Goal: Find specific page/section: Find specific page/section

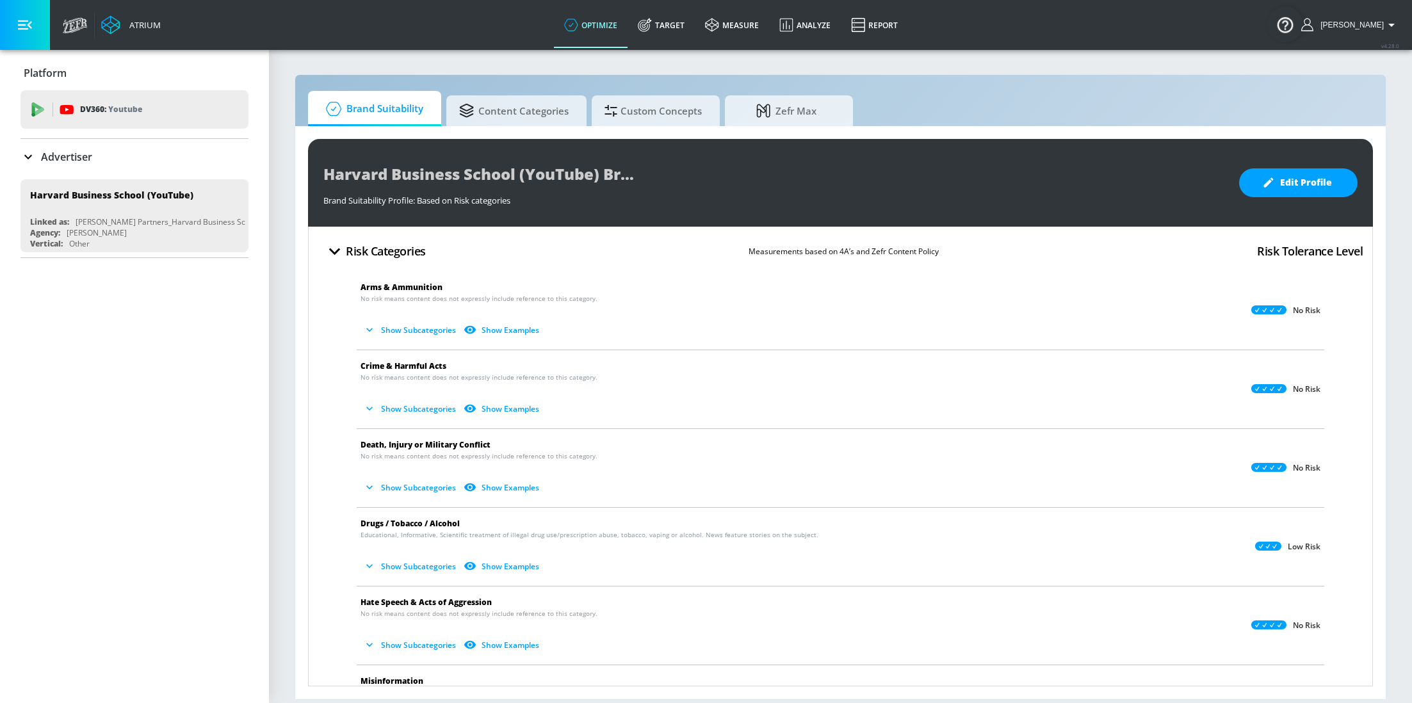
scroll to position [329, 0]
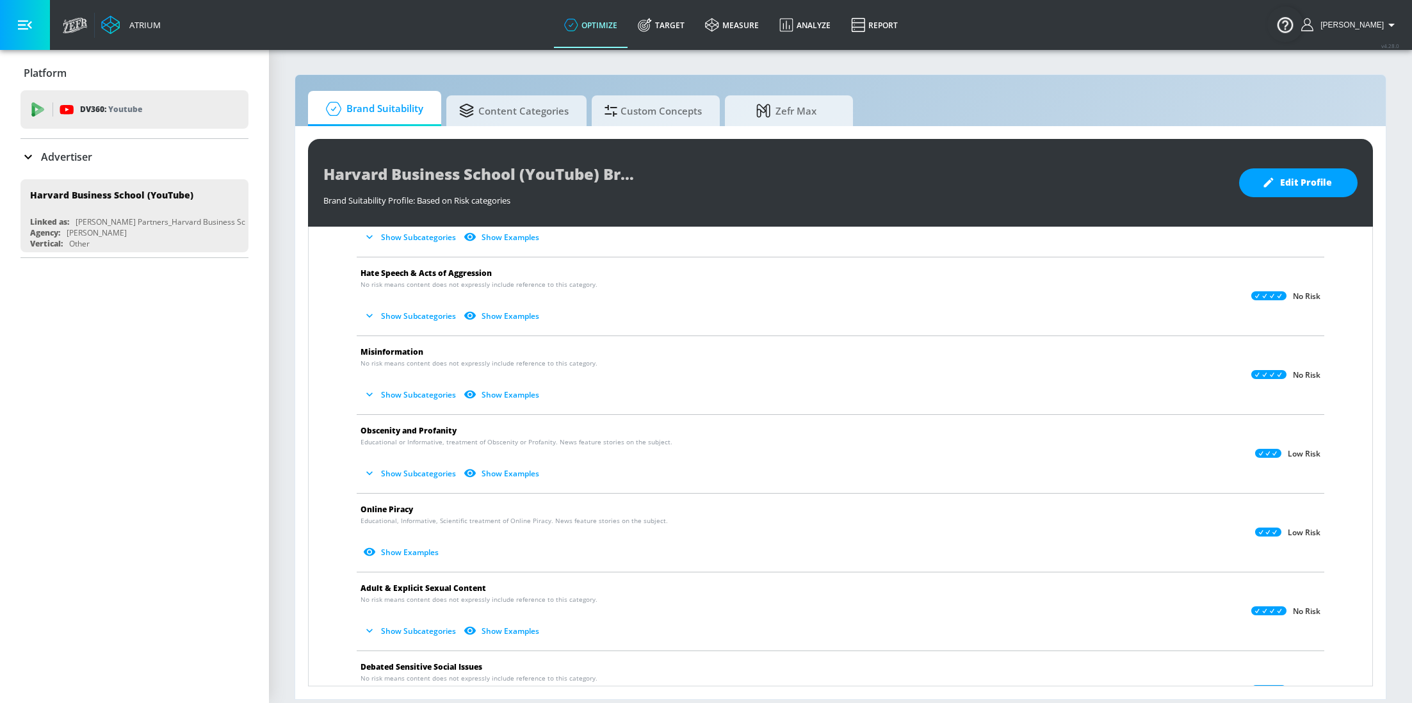
click at [79, 170] on div "Advertiser" at bounding box center [134, 157] width 228 height 36
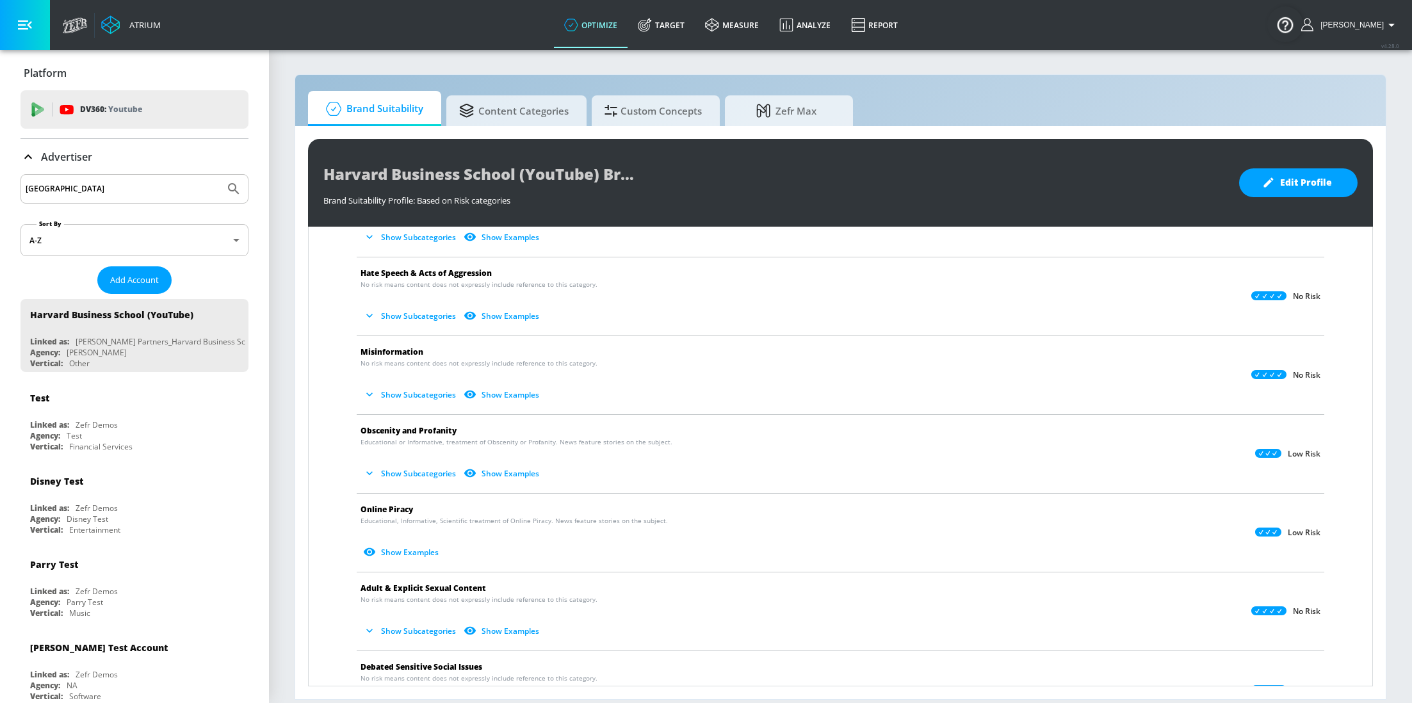
click at [136, 195] on input "harvard" at bounding box center [123, 189] width 194 height 17
type input "MGA"
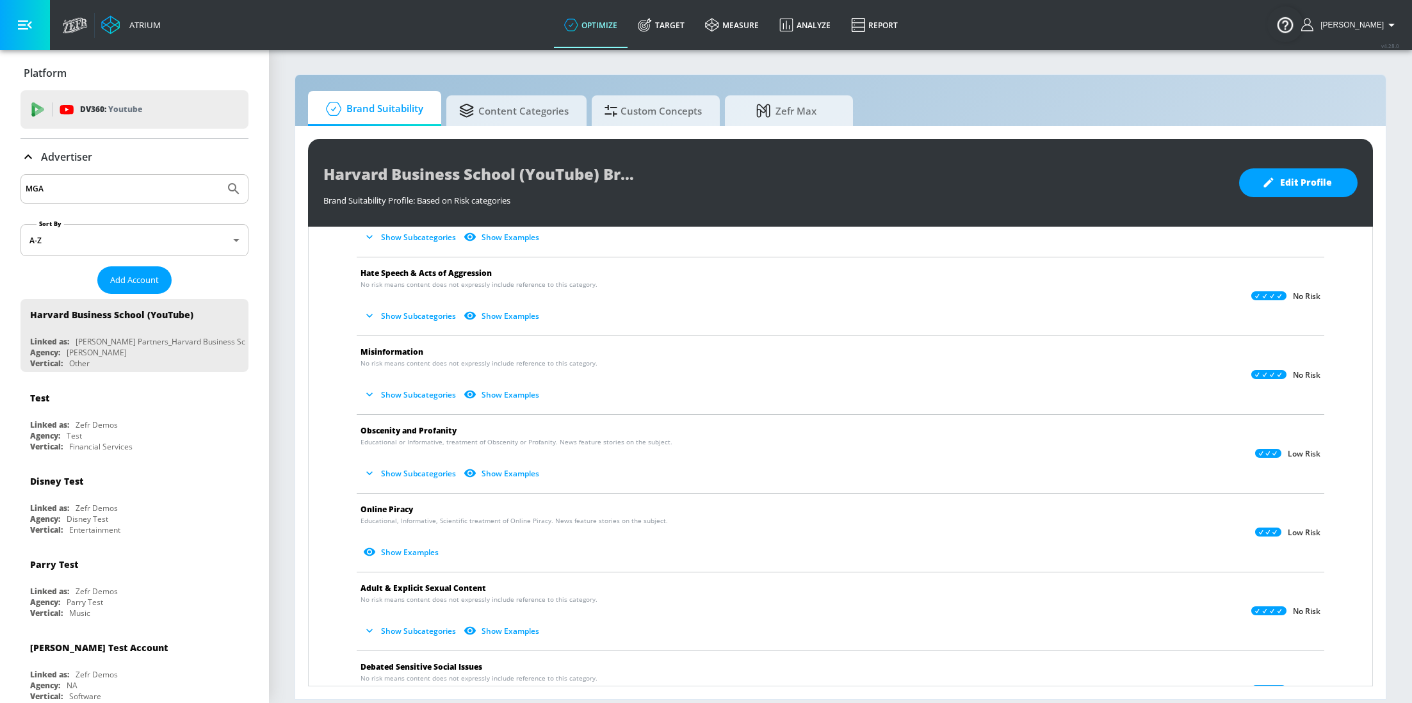
click at [220, 175] on button "Submit Search" at bounding box center [234, 189] width 28 height 28
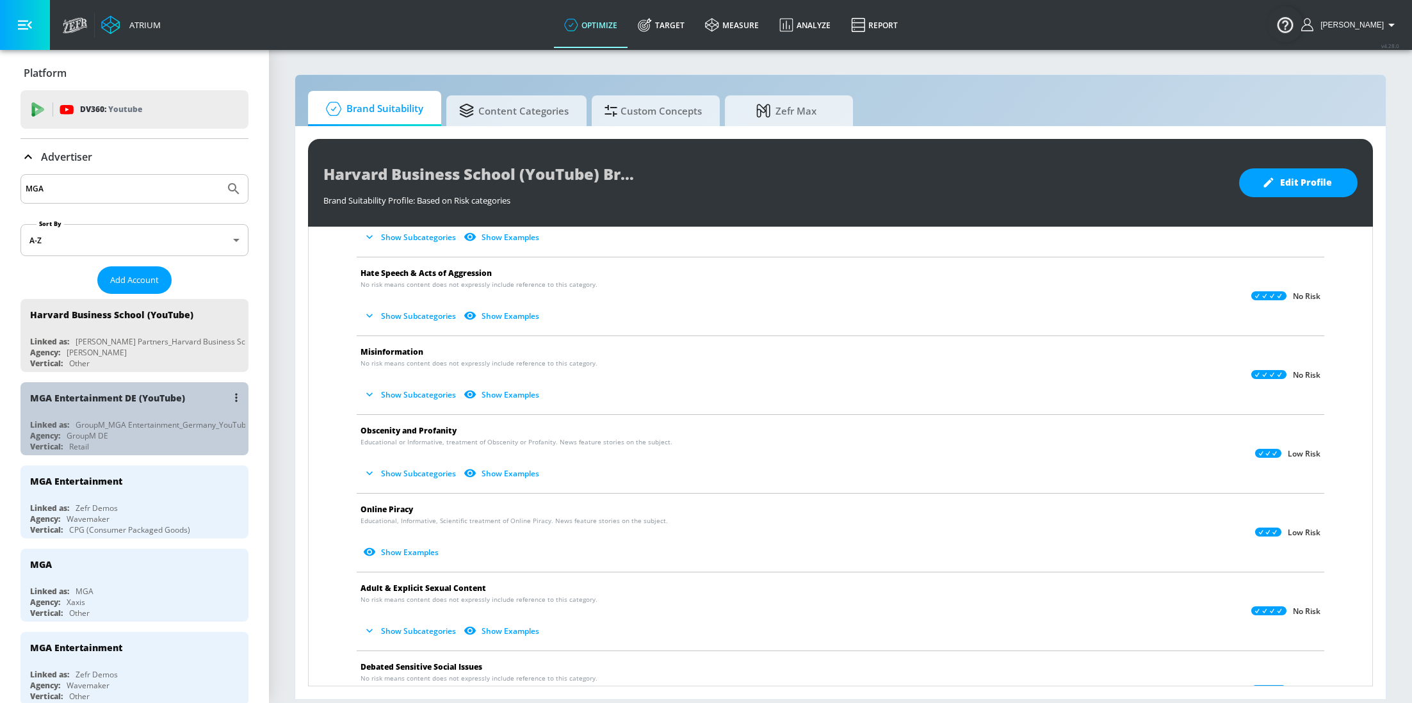
click at [94, 426] on div "GroupM_MGA Entertainment_Germany_YouTube_" at bounding box center [165, 424] width 178 height 11
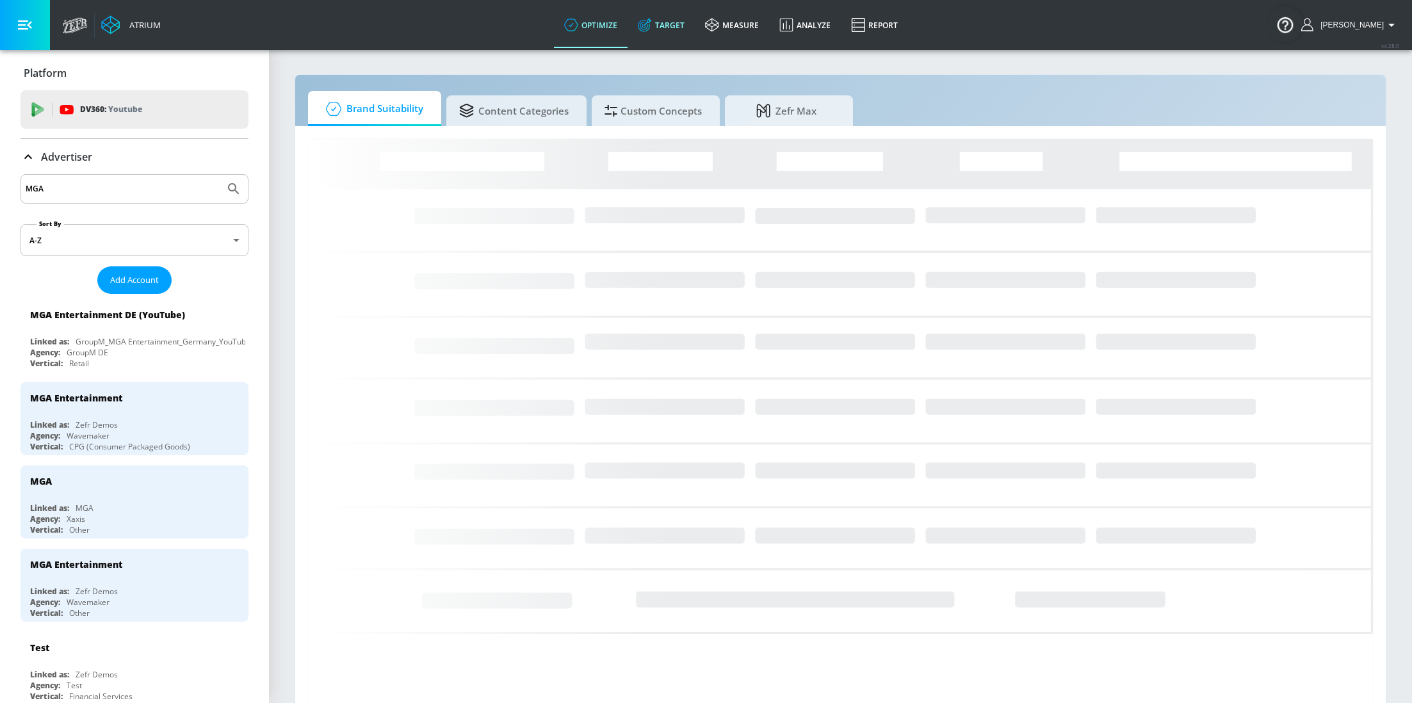
click at [692, 30] on link "Target" at bounding box center [660, 25] width 67 height 46
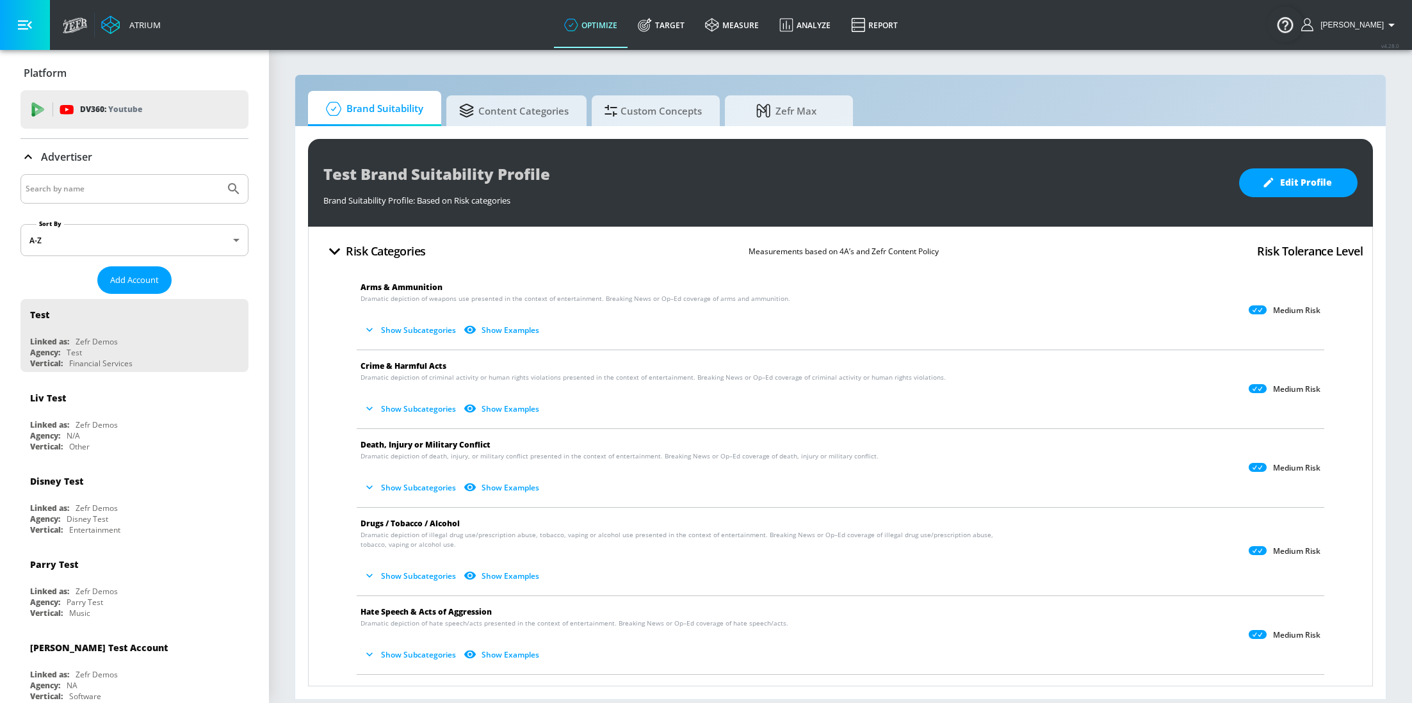
click at [151, 190] on input "Search by name" at bounding box center [123, 189] width 194 height 17
type input "MGA"
click at [220, 175] on button "Submit Search" at bounding box center [234, 189] width 28 height 28
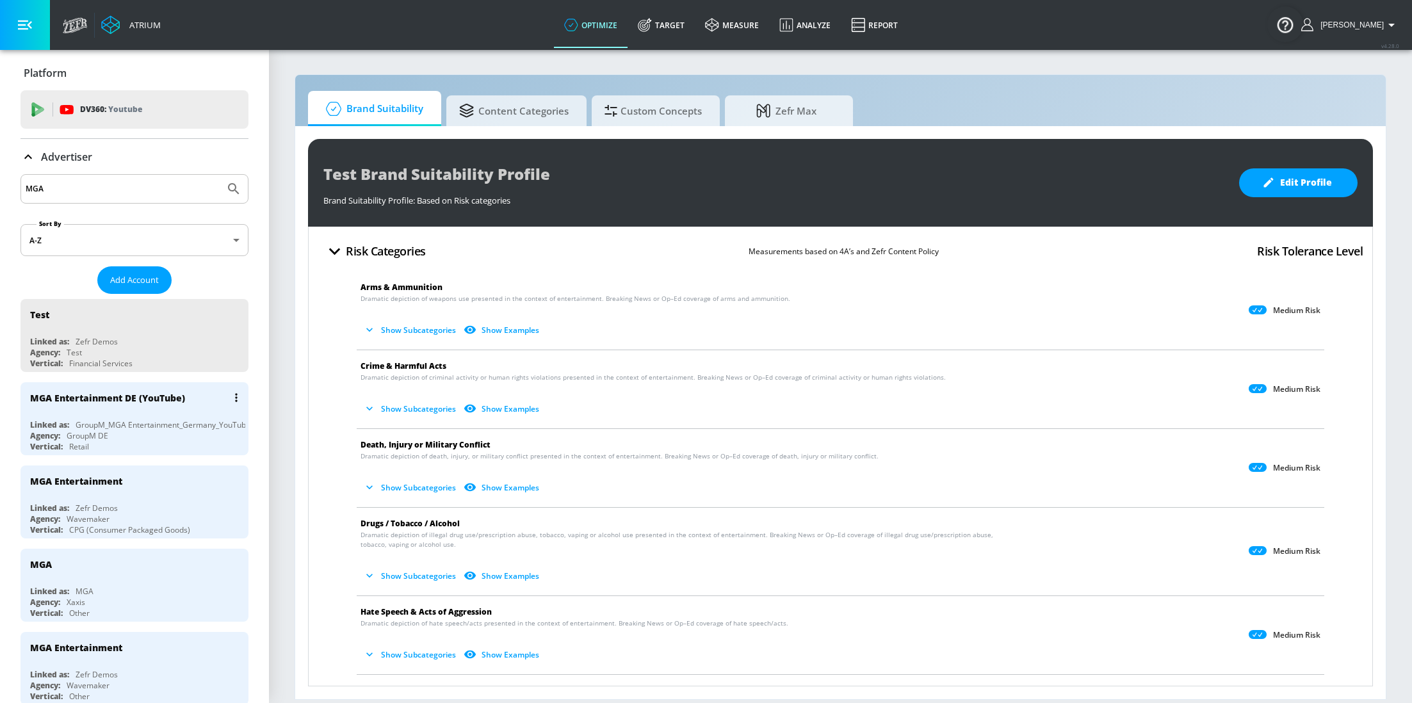
click at [122, 435] on div "Agency: GroupM DE" at bounding box center [137, 435] width 215 height 11
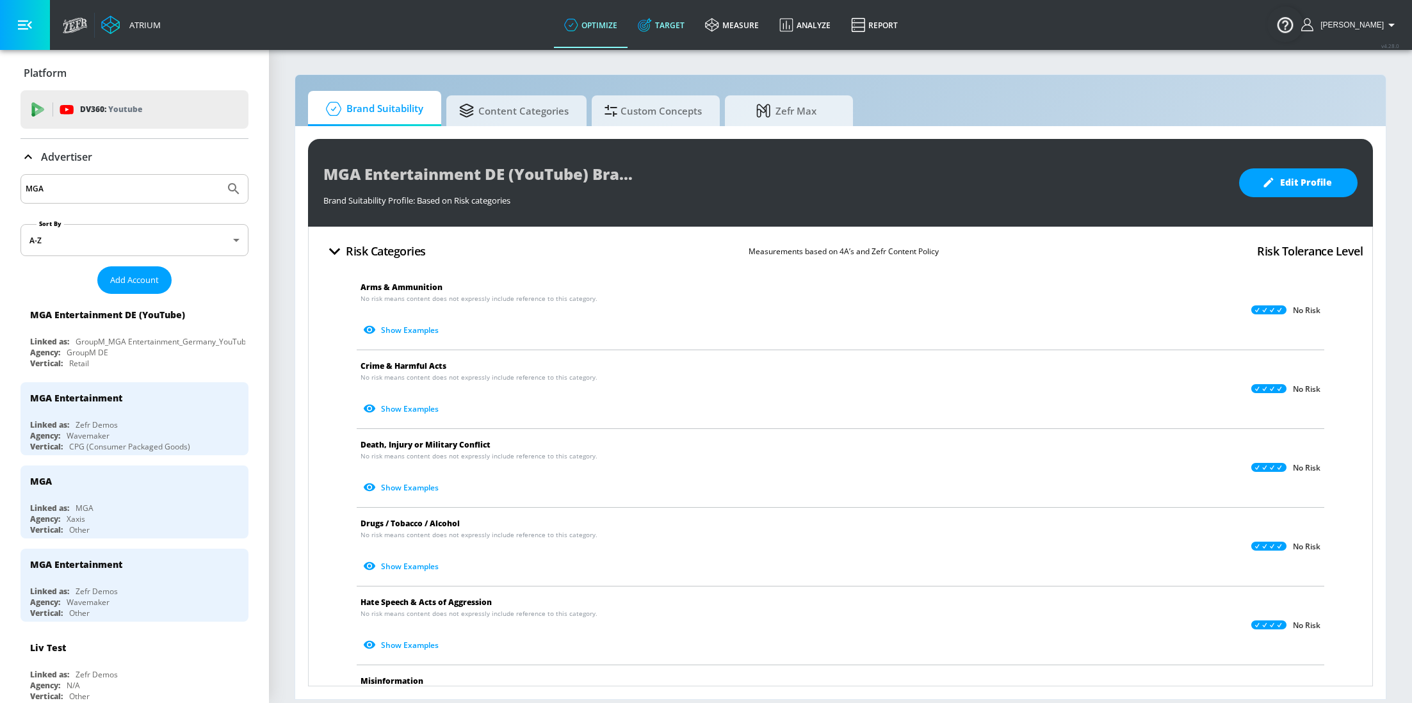
click at [683, 23] on link "Target" at bounding box center [660, 25] width 67 height 46
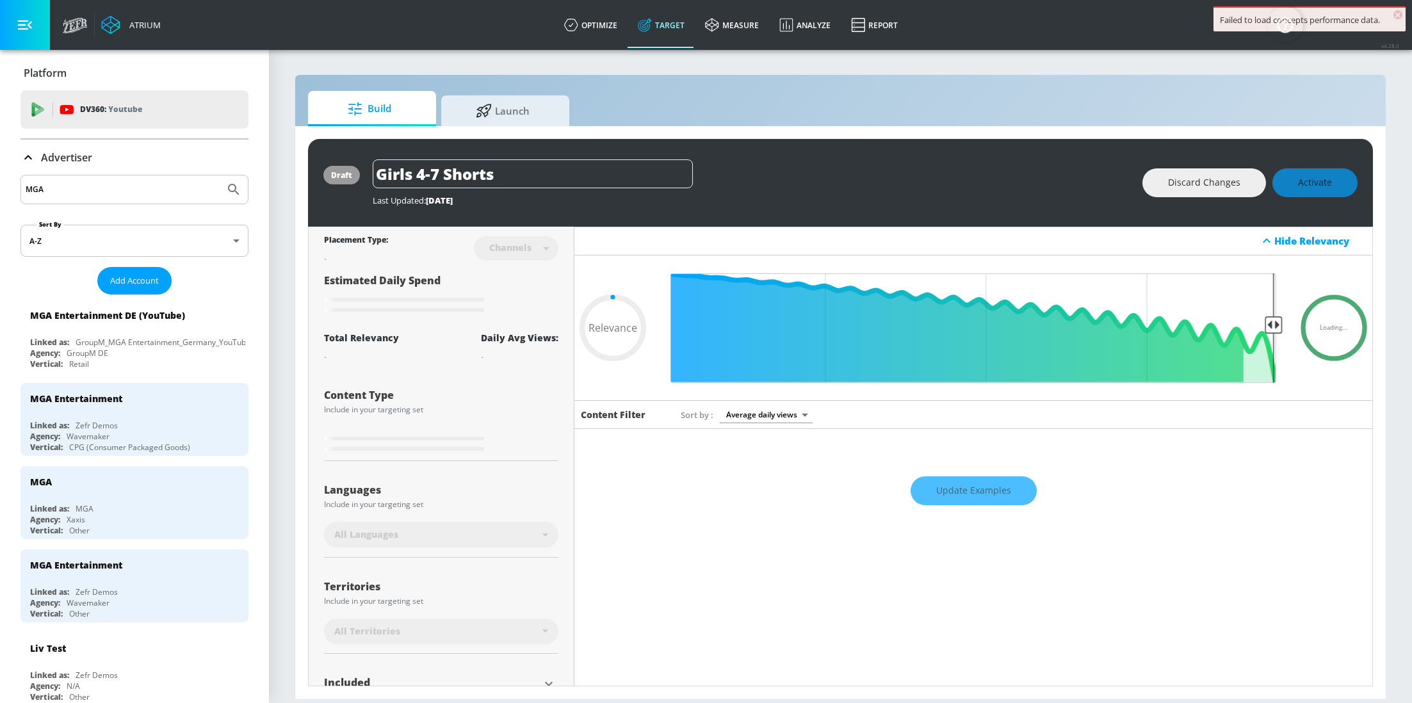
scroll to position [47, 0]
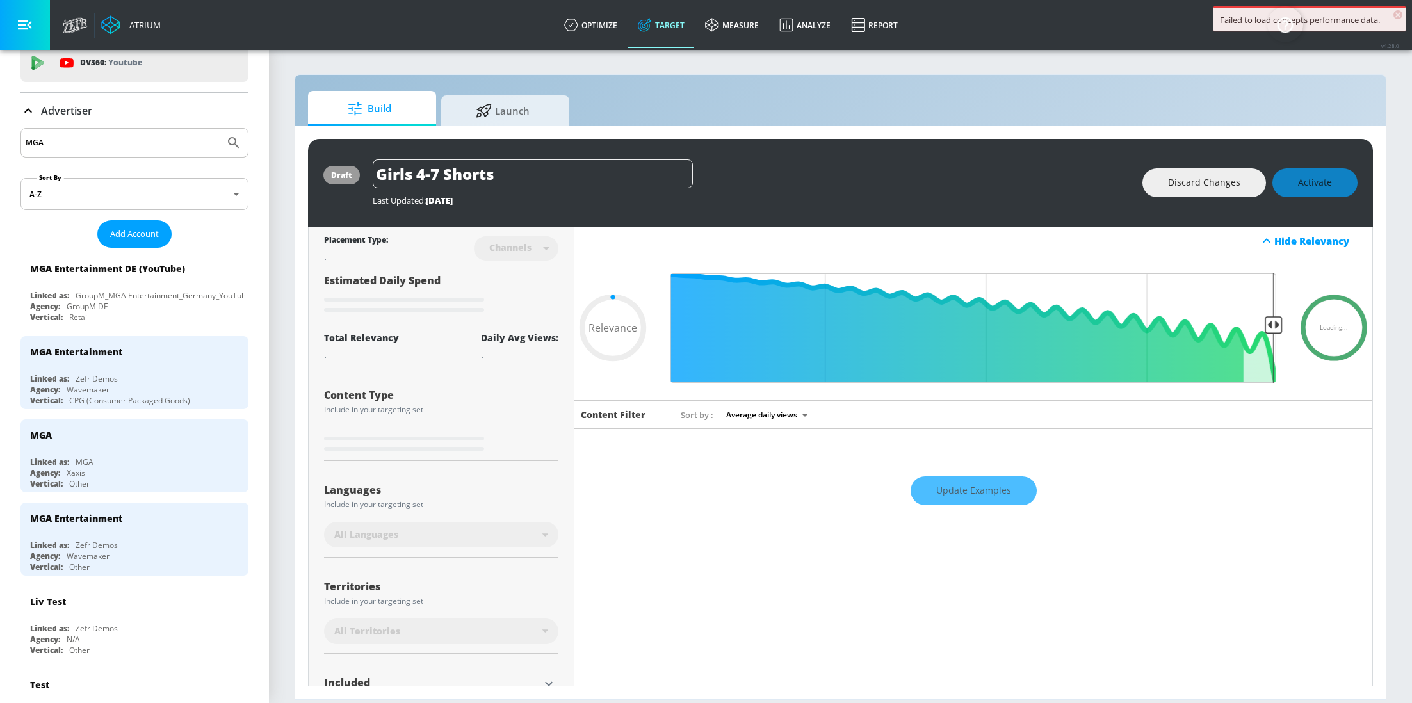
click at [28, 111] on icon at bounding box center [27, 110] width 15 height 15
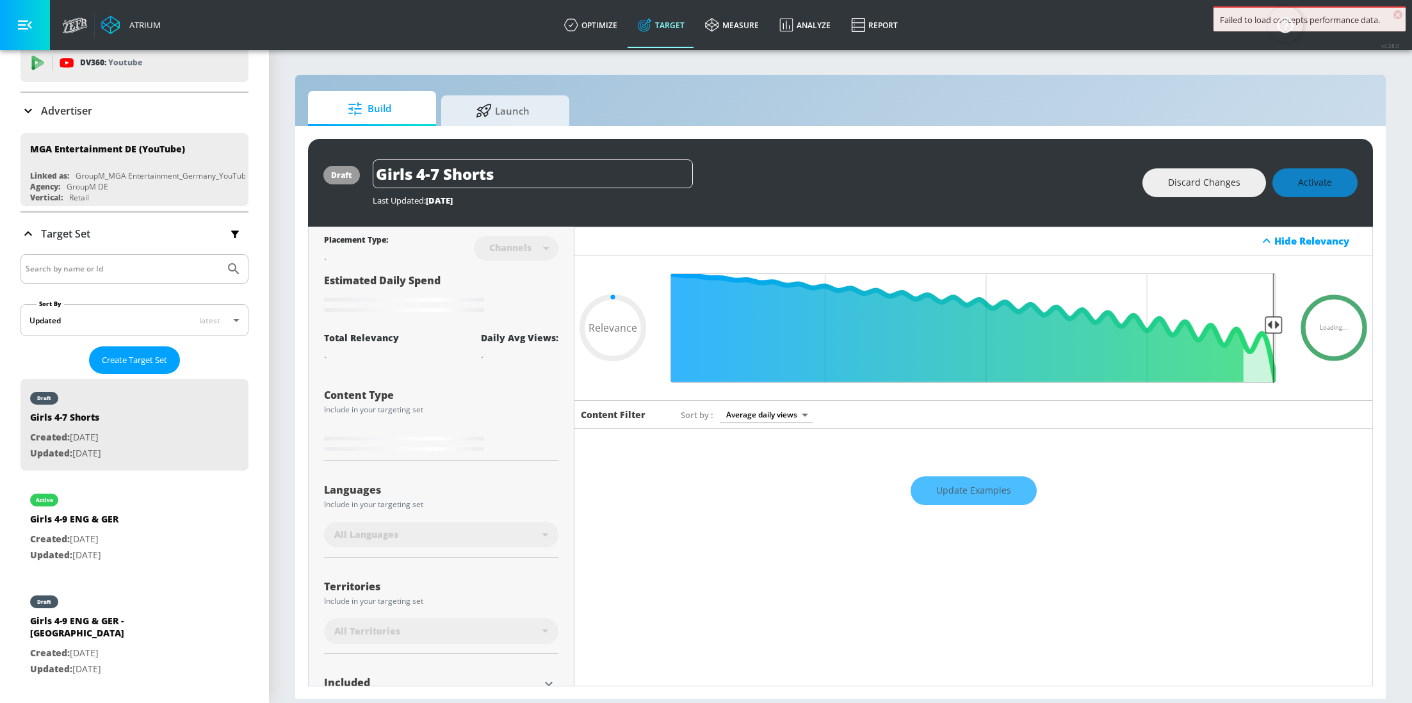
scroll to position [81, 0]
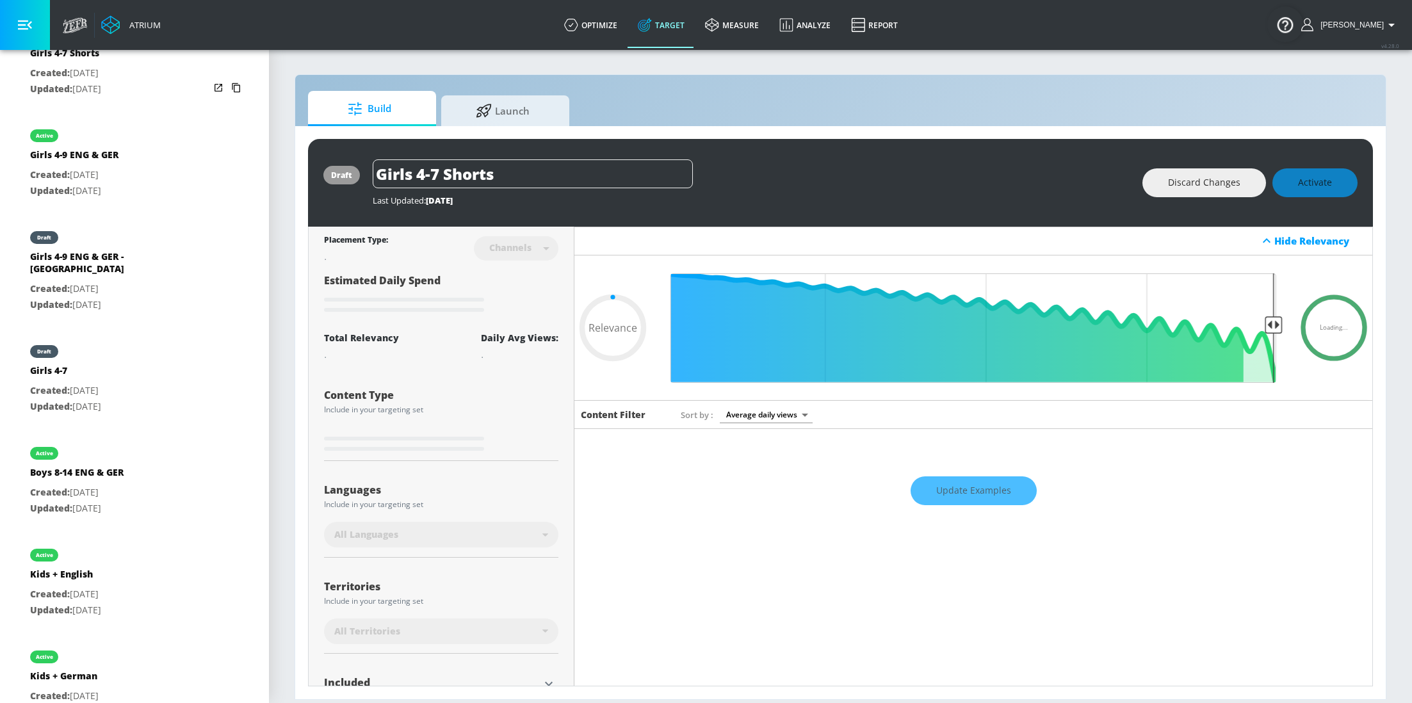
type input "0.5"
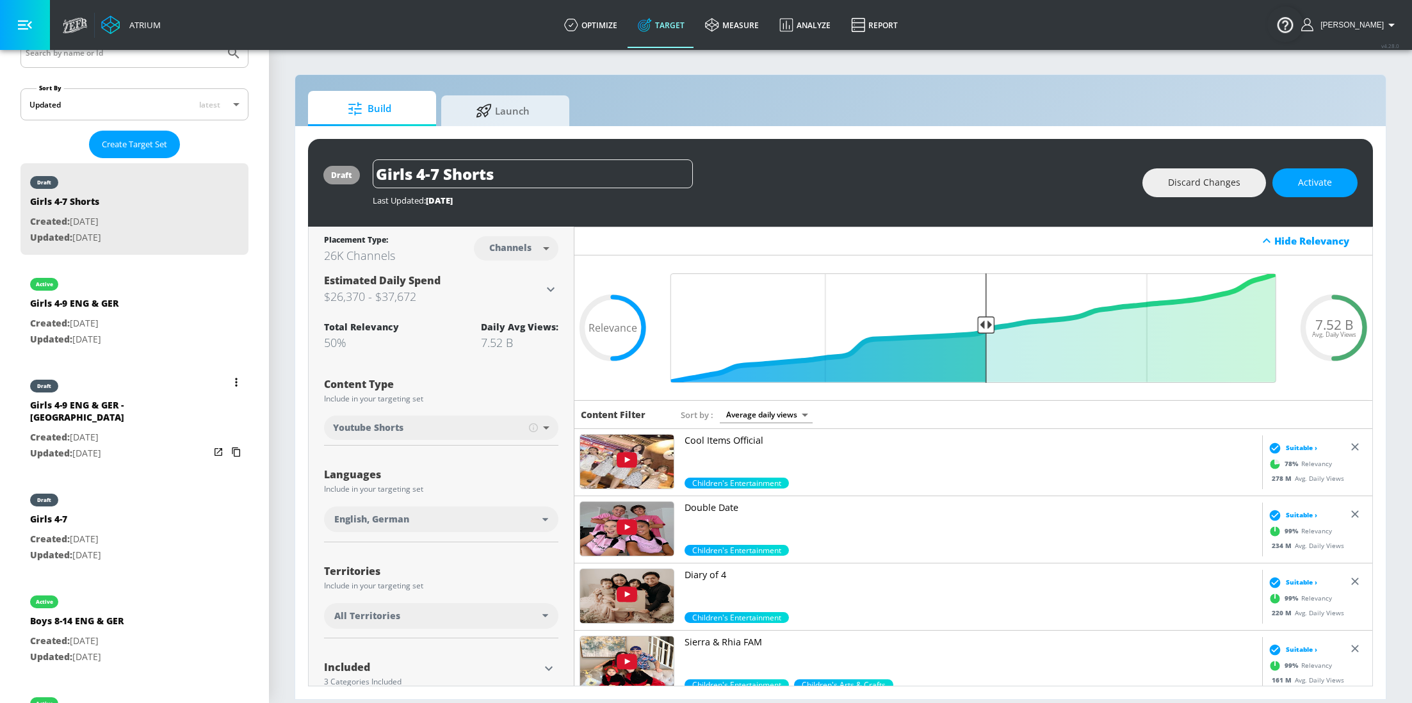
scroll to position [0, 0]
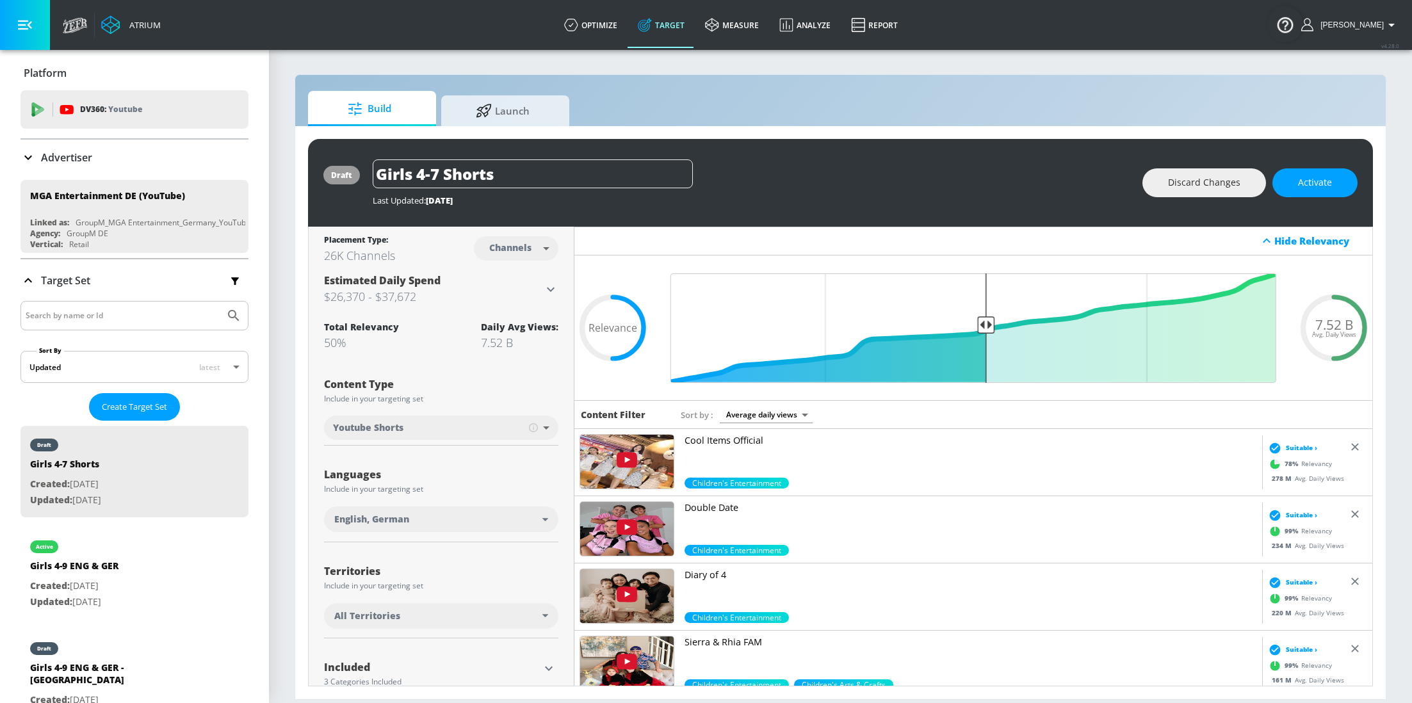
click at [79, 156] on p "Advertiser" at bounding box center [66, 157] width 51 height 14
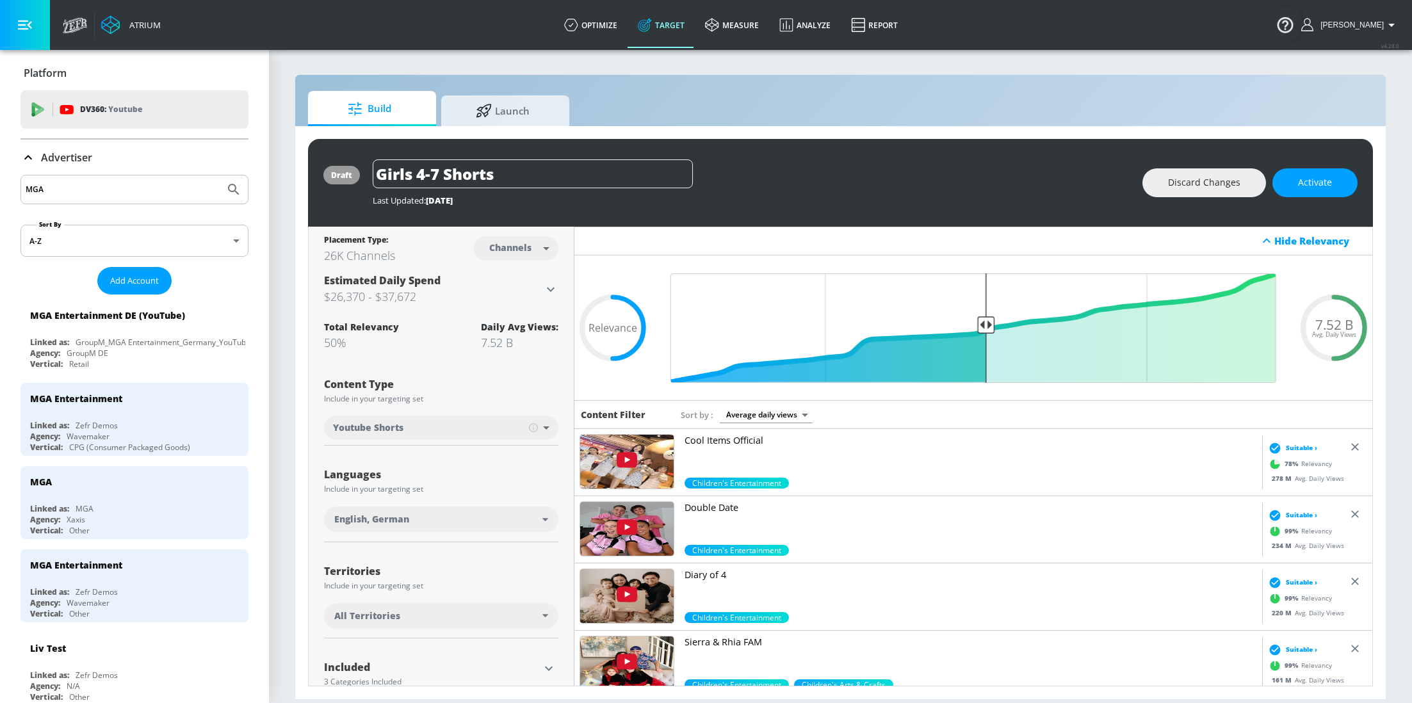
click at [90, 190] on input "MGA" at bounding box center [123, 189] width 194 height 17
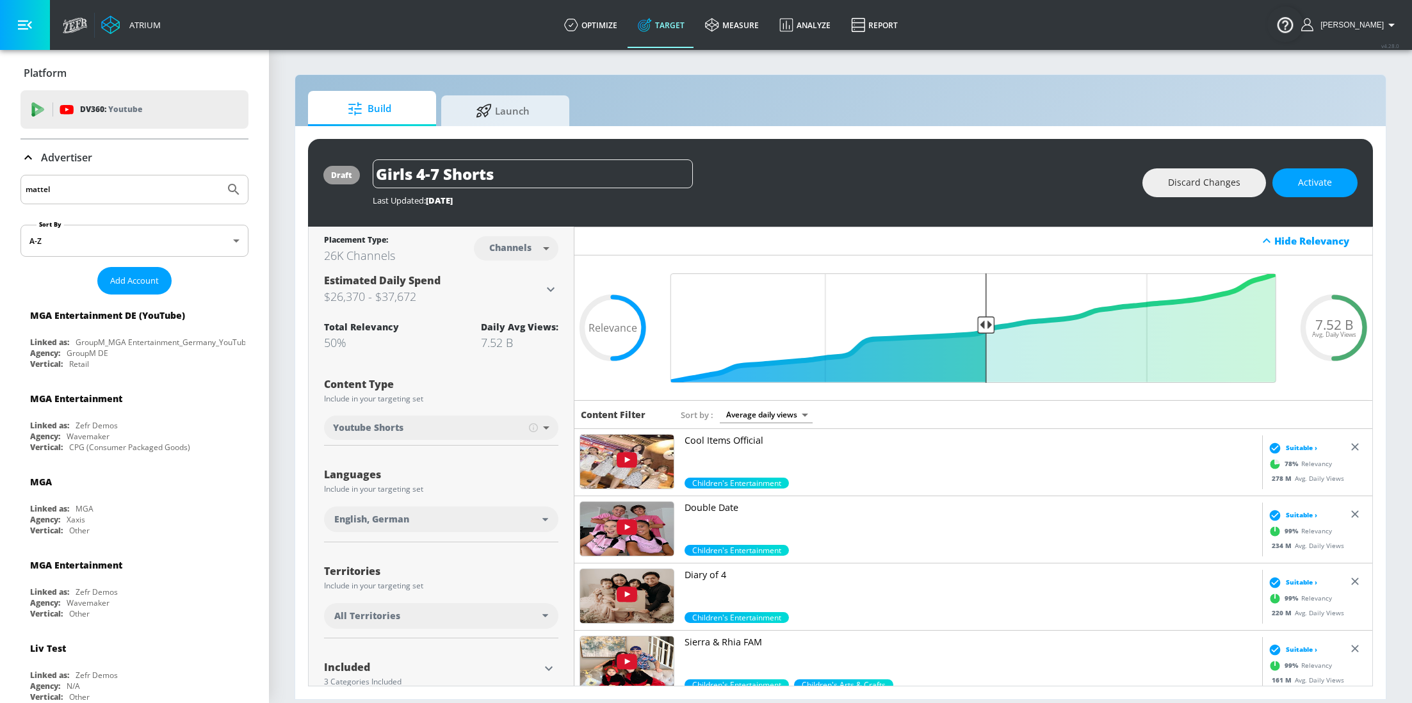
type input "mattel"
click at [220, 175] on button "Submit Search" at bounding box center [234, 189] width 28 height 28
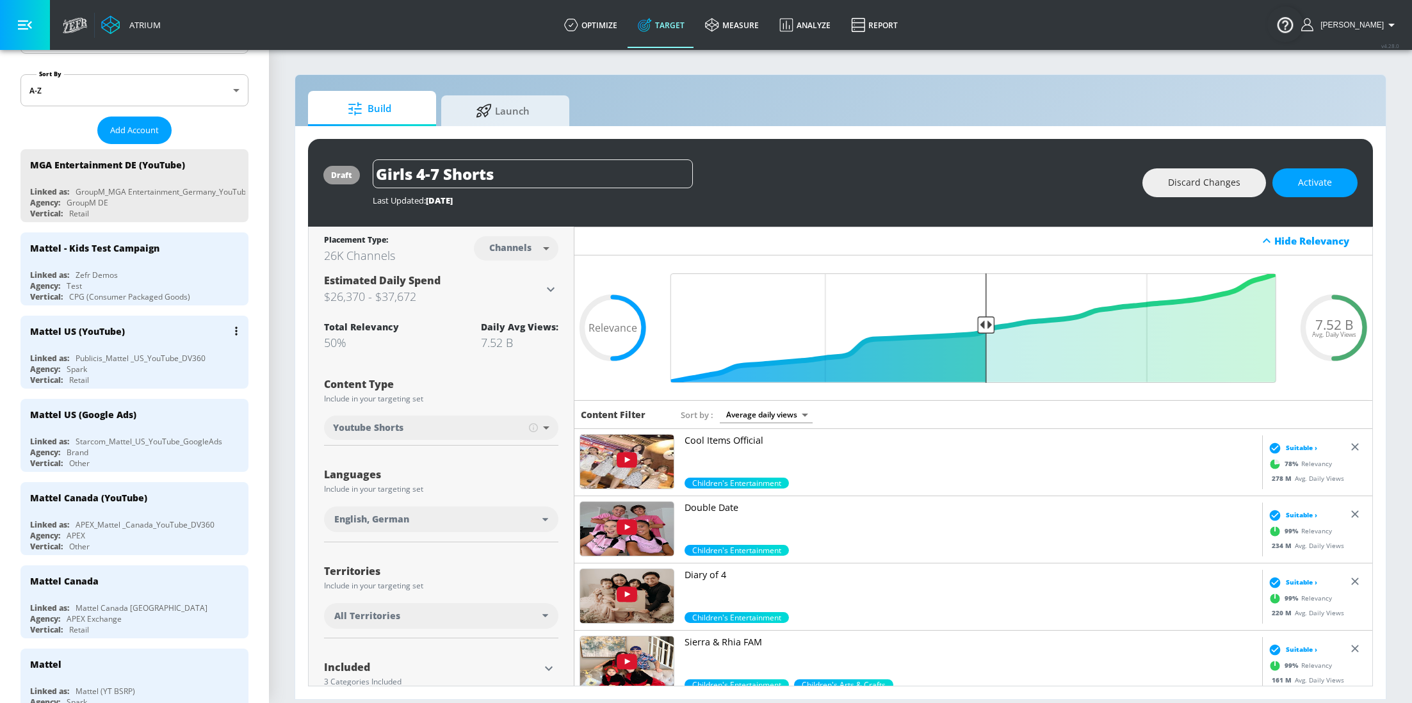
scroll to position [152, 0]
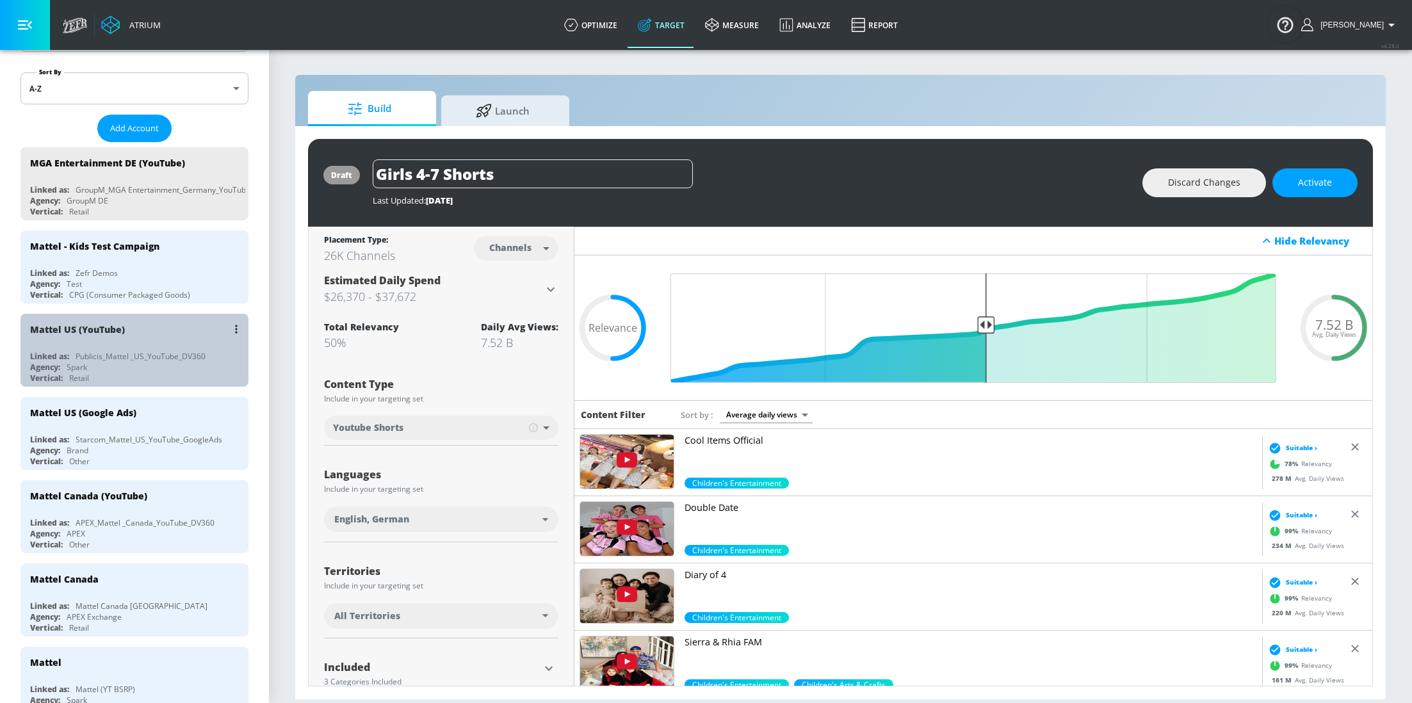
click at [145, 367] on div "Agency: Spark" at bounding box center [137, 367] width 215 height 11
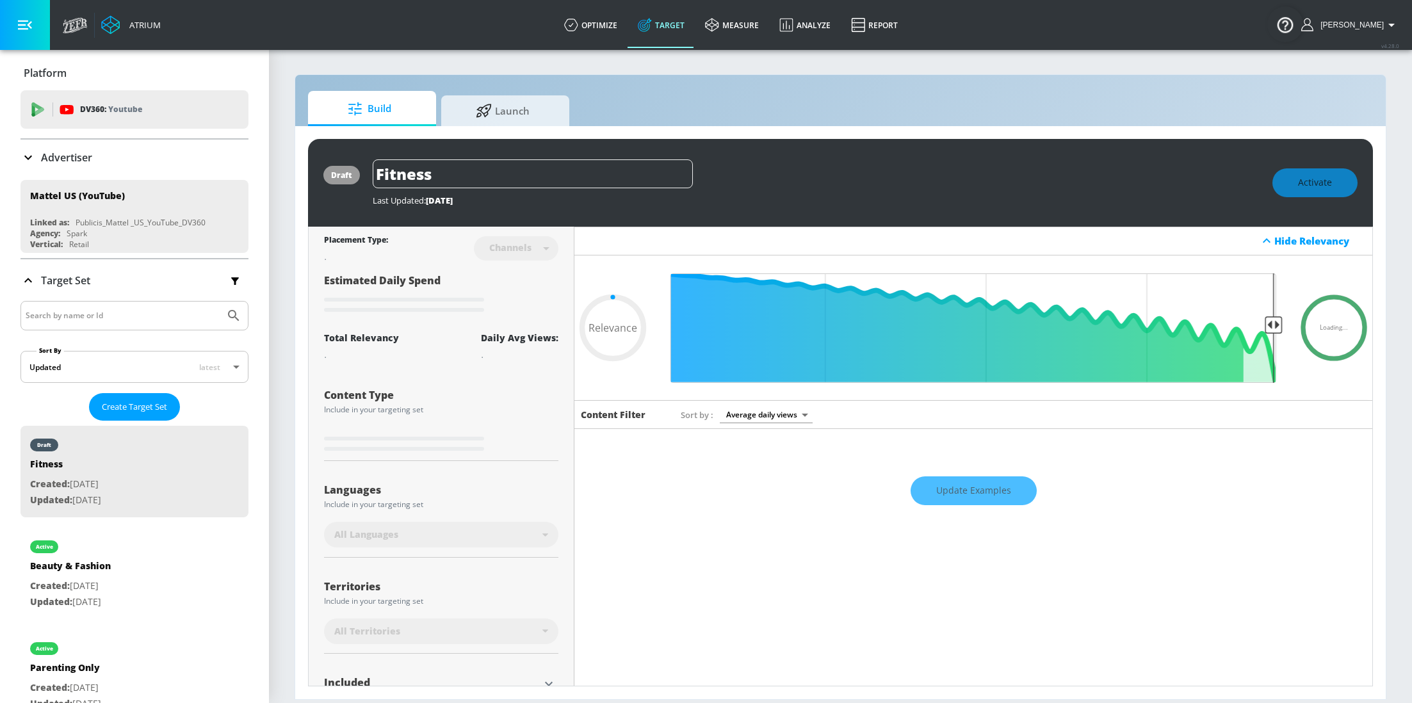
click at [65, 159] on p "Advertiser" at bounding box center [66, 157] width 51 height 14
type input "0.64"
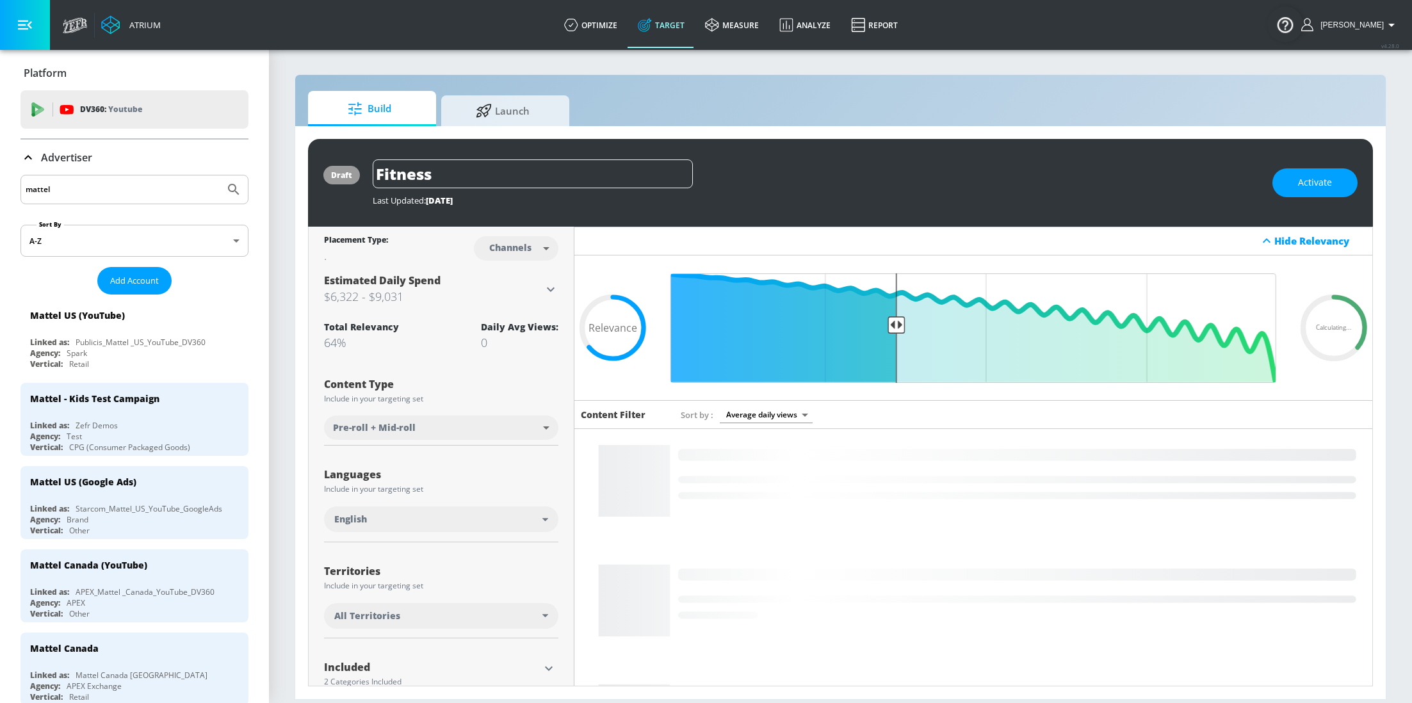
click at [82, 193] on input "mattel" at bounding box center [123, 189] width 194 height 17
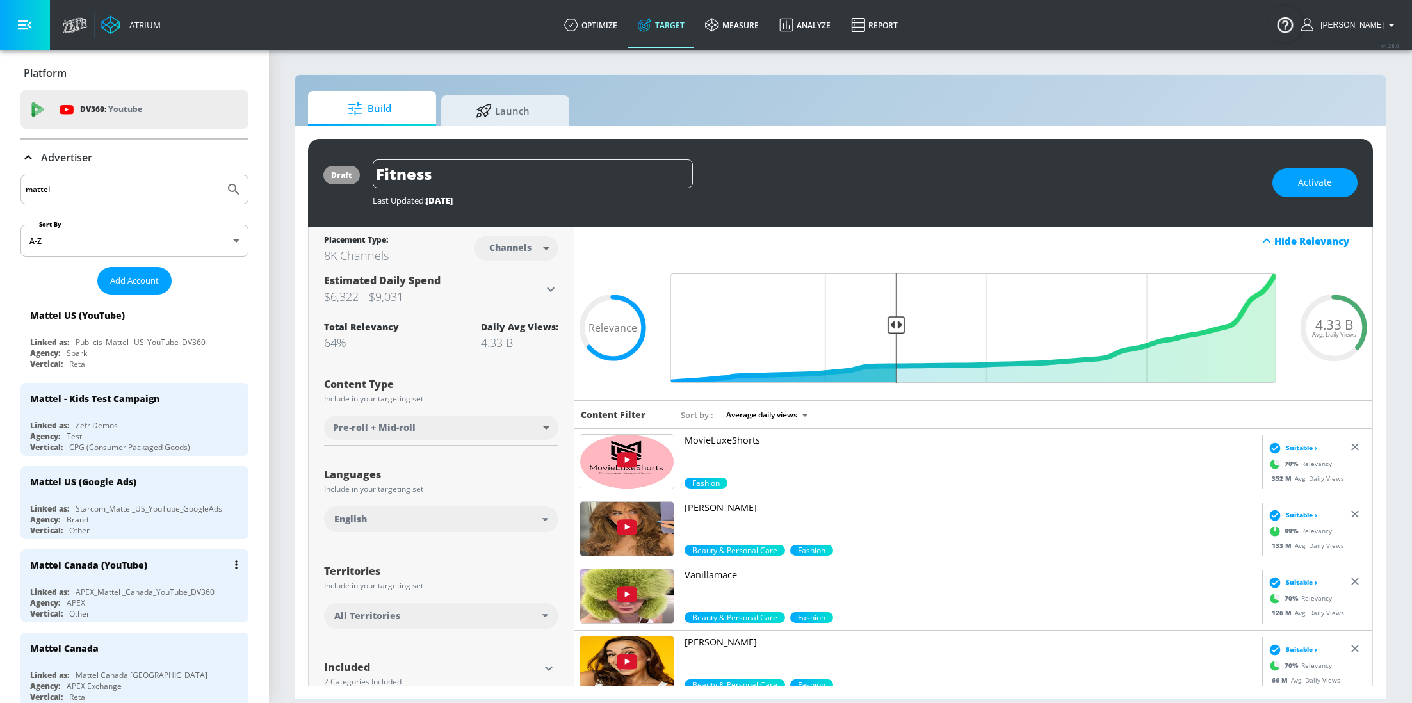
click at [122, 587] on div "APEX_Mattel _Canada_YouTube_DV360" at bounding box center [145, 592] width 139 height 11
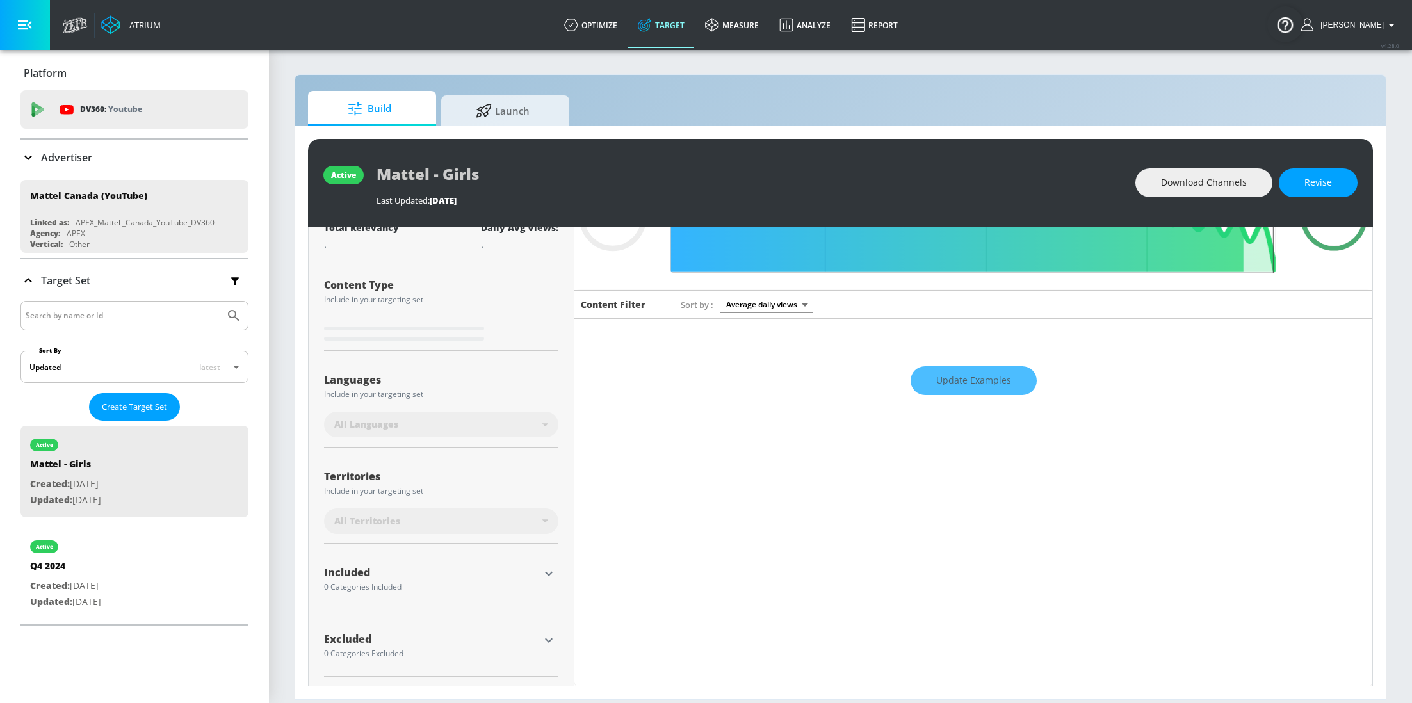
type input "0.65"
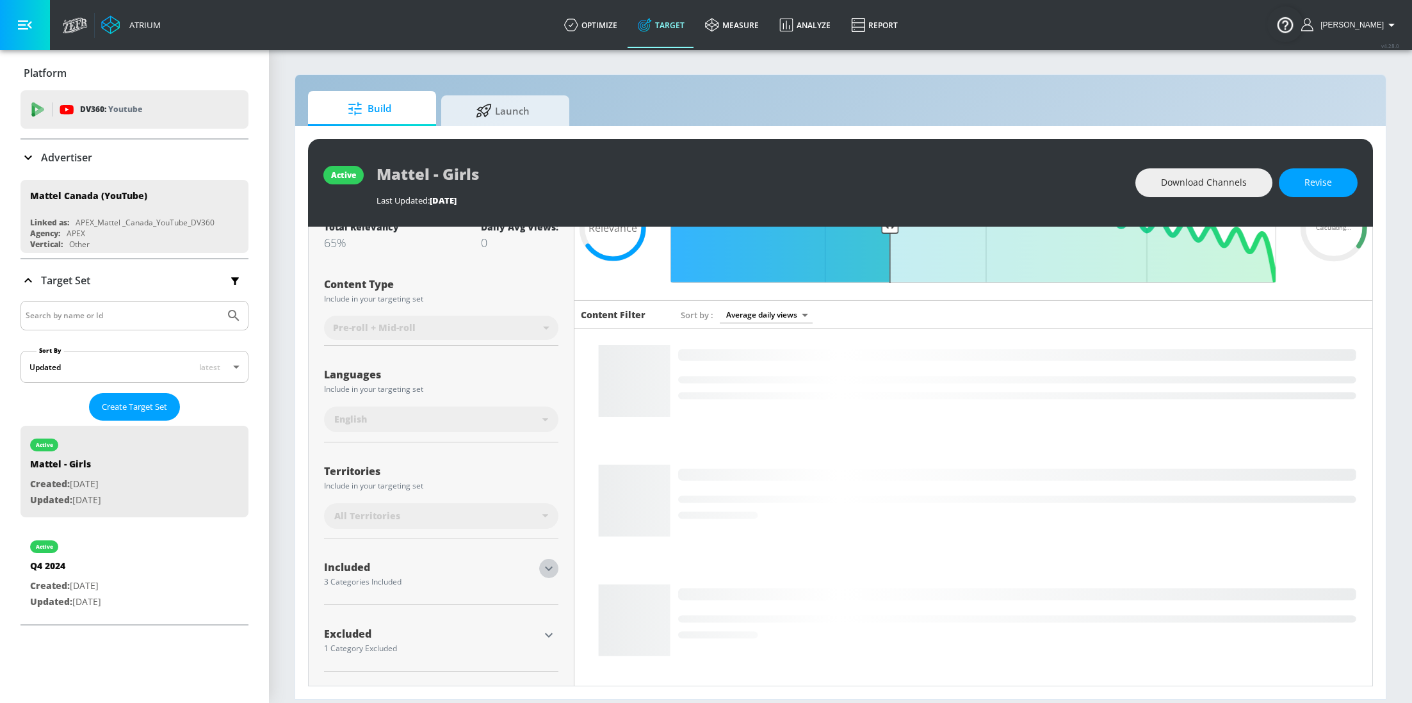
click at [546, 570] on icon "button" at bounding box center [548, 568] width 15 height 15
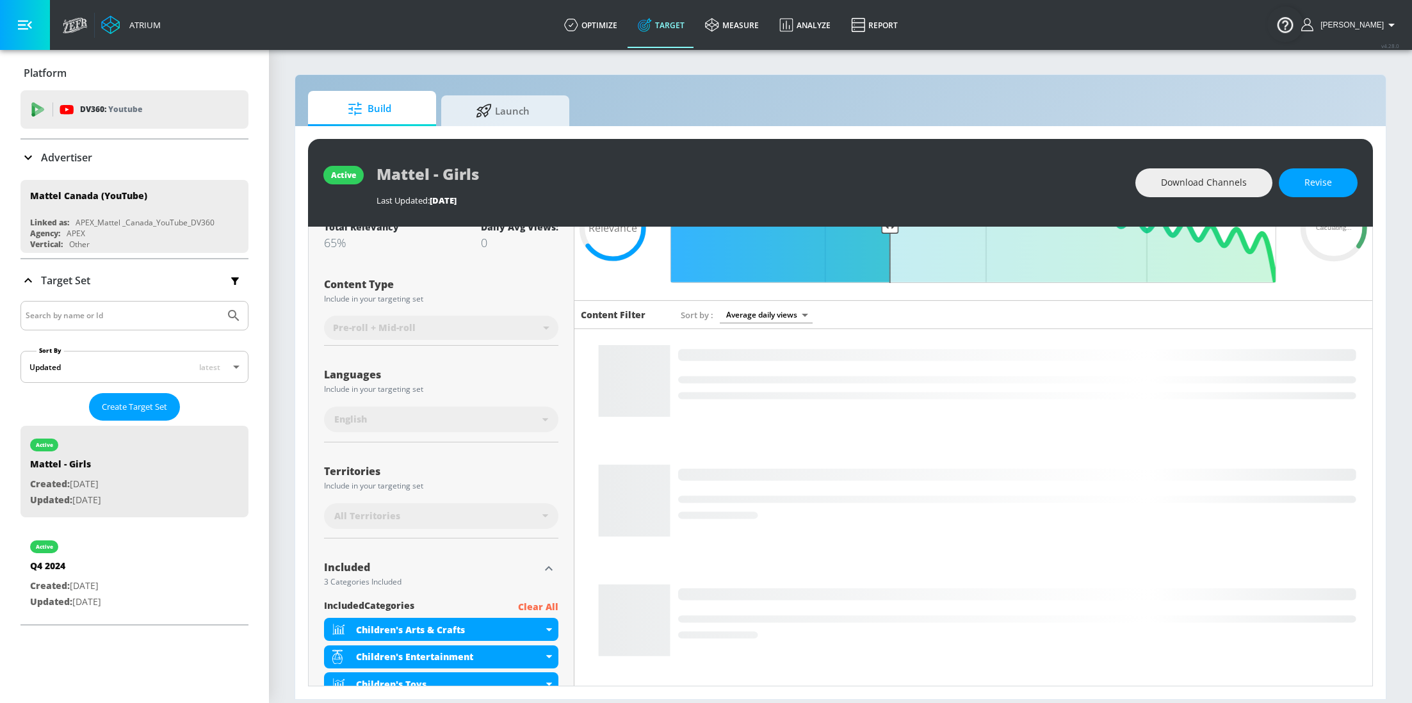
scroll to position [221, 0]
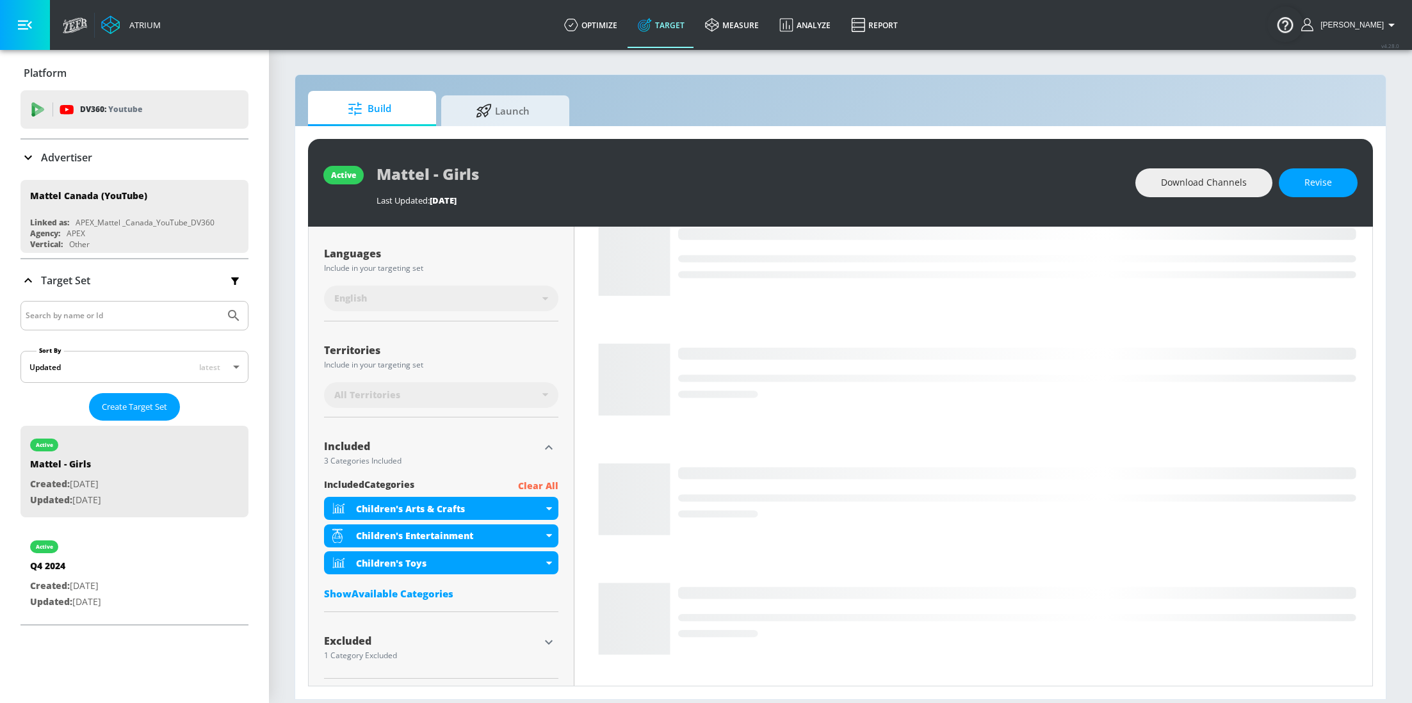
click at [549, 454] on icon "button" at bounding box center [548, 447] width 15 height 15
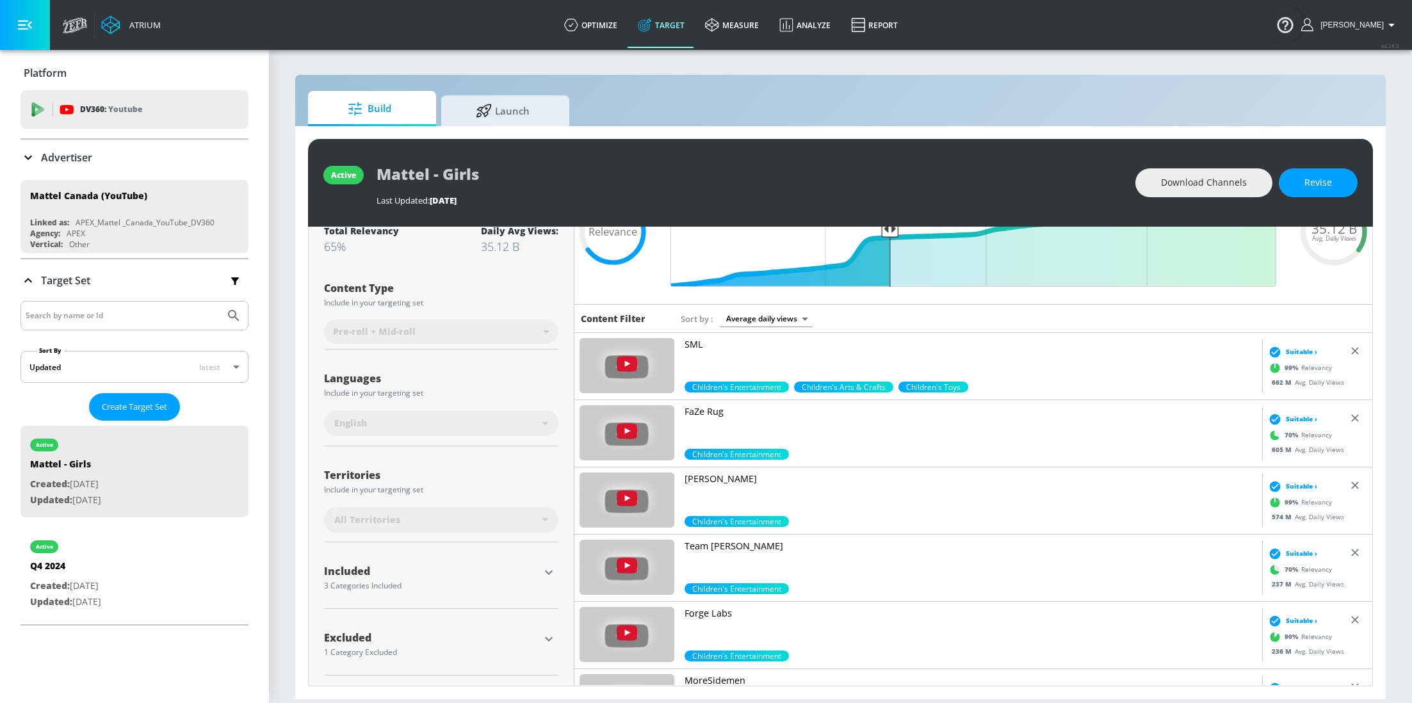
scroll to position [95, 0]
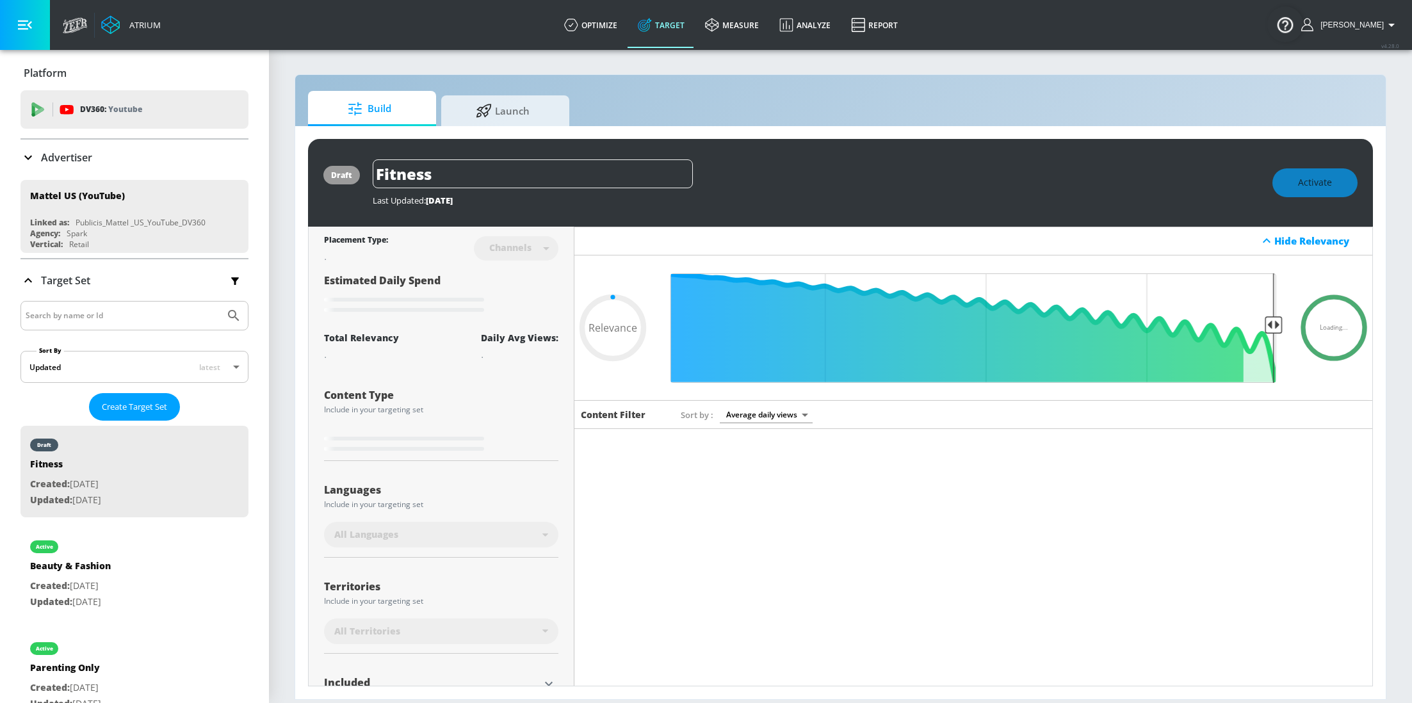
type input "0.64"
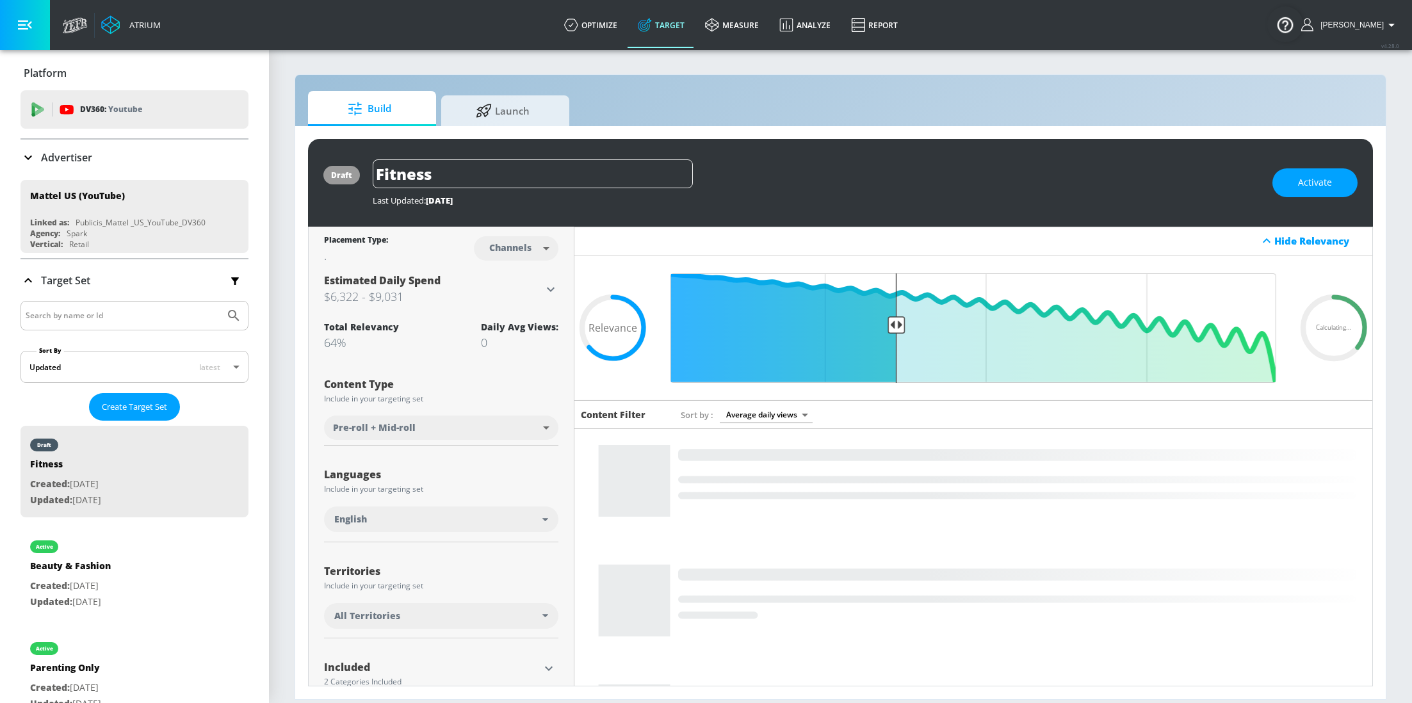
click at [51, 171] on div "Advertiser" at bounding box center [134, 158] width 228 height 36
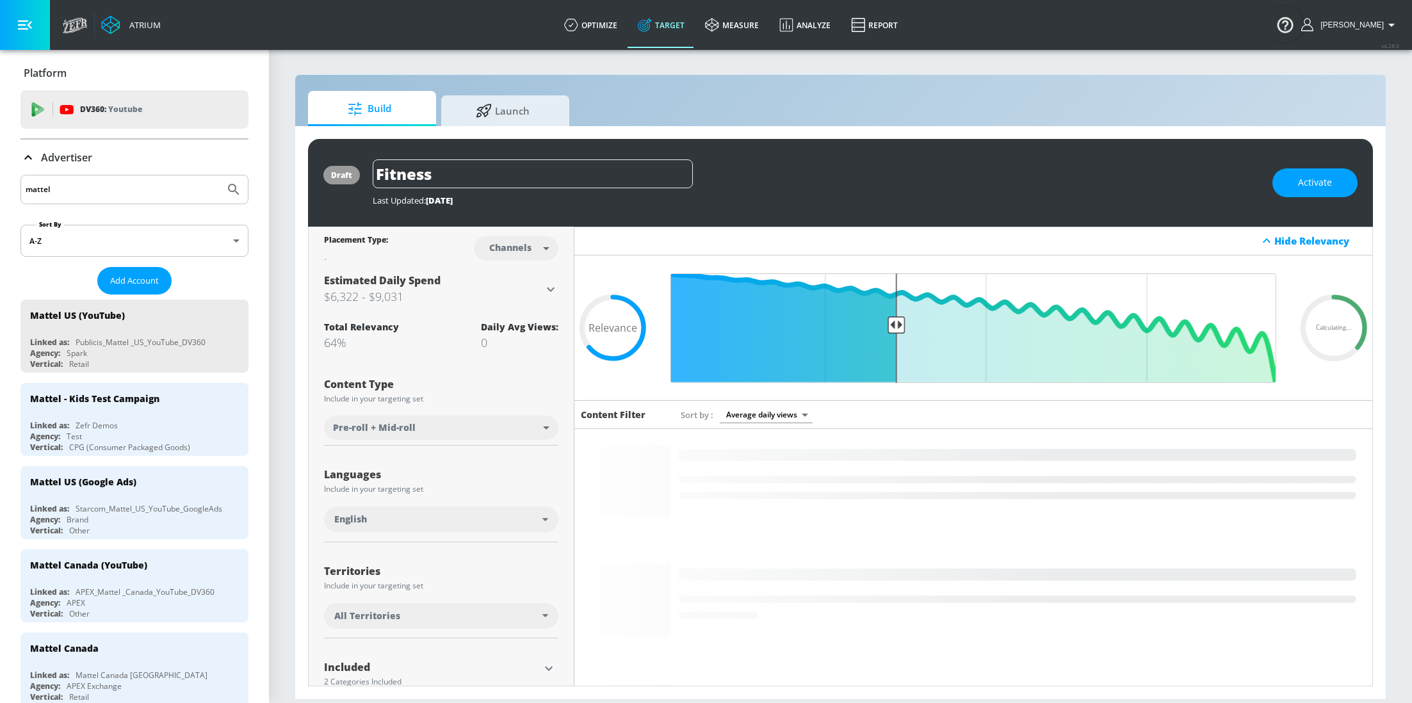
click at [74, 190] on input "mattel" at bounding box center [123, 189] width 194 height 17
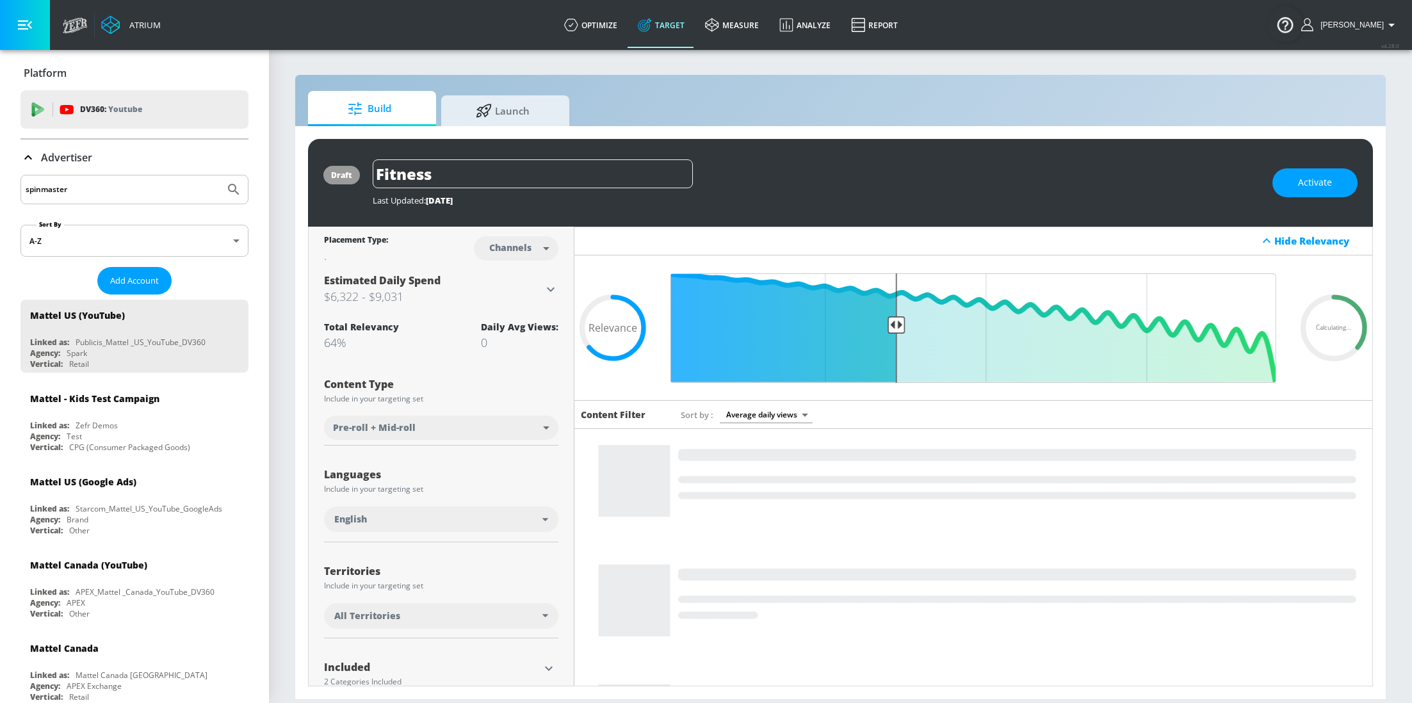
type input "spinmaster"
click at [220, 175] on button "Submit Search" at bounding box center [234, 189] width 28 height 28
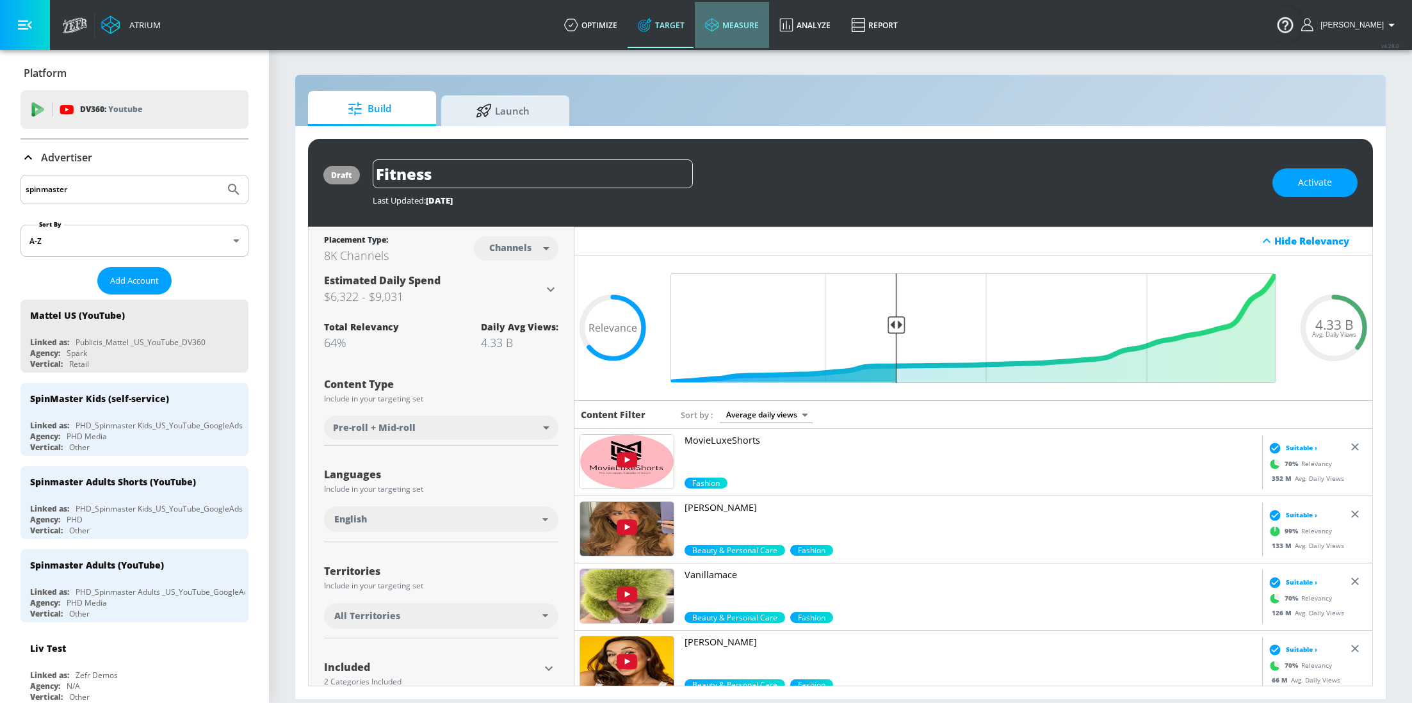
click at [740, 29] on link "measure" at bounding box center [732, 25] width 74 height 46
